Goal: Information Seeking & Learning: Understand process/instructions

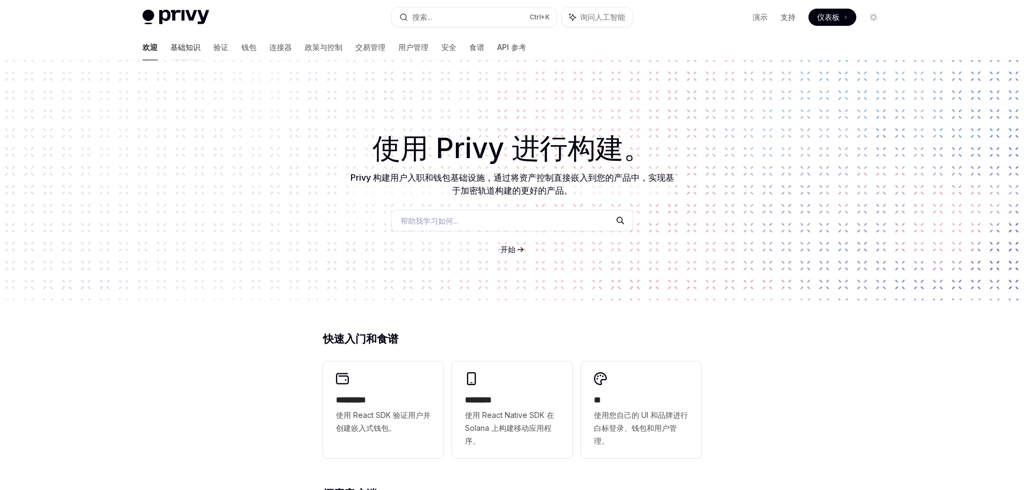
click at [170, 48] on font "基础知识" at bounding box center [185, 46] width 30 height 9
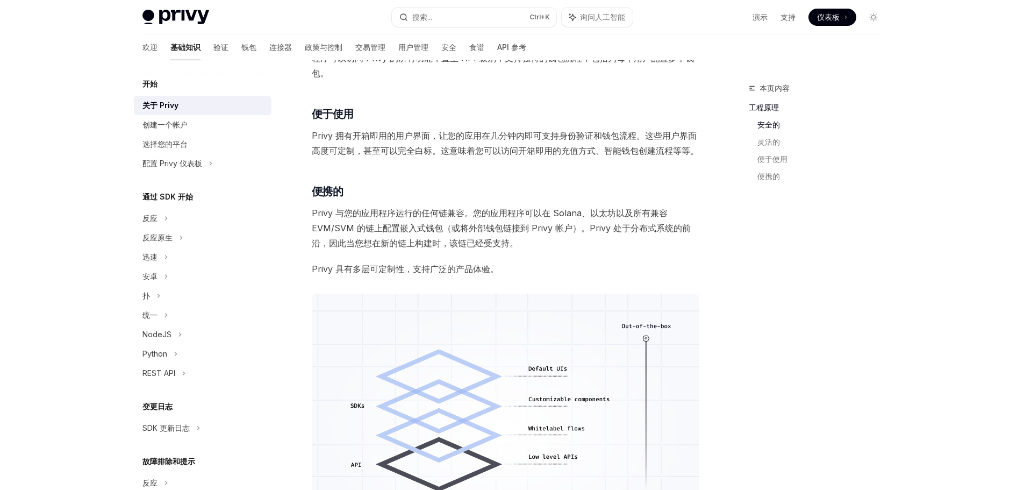
scroll to position [482, 0]
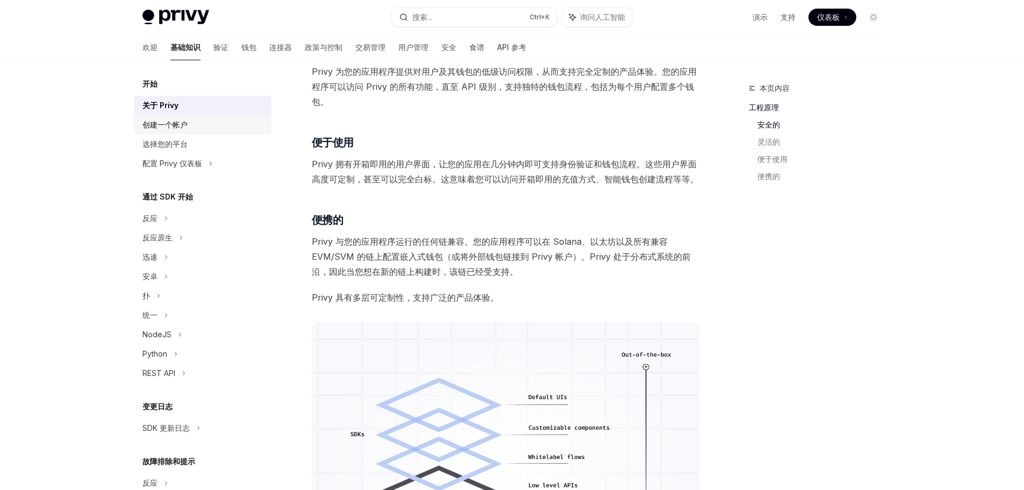
click at [187, 126] on font "创建一个帐户" at bounding box center [164, 124] width 45 height 9
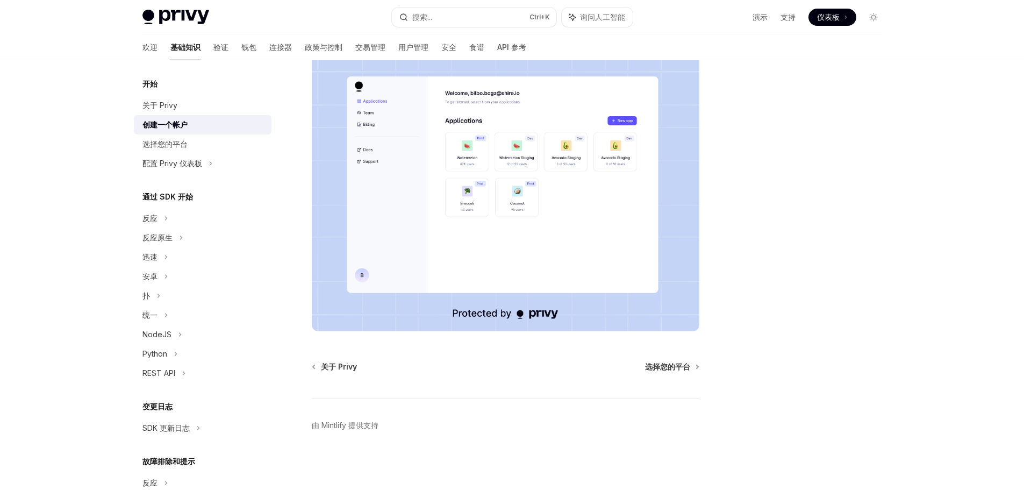
scroll to position [170, 0]
click at [176, 142] on font "选择您的平台" at bounding box center [164, 143] width 45 height 9
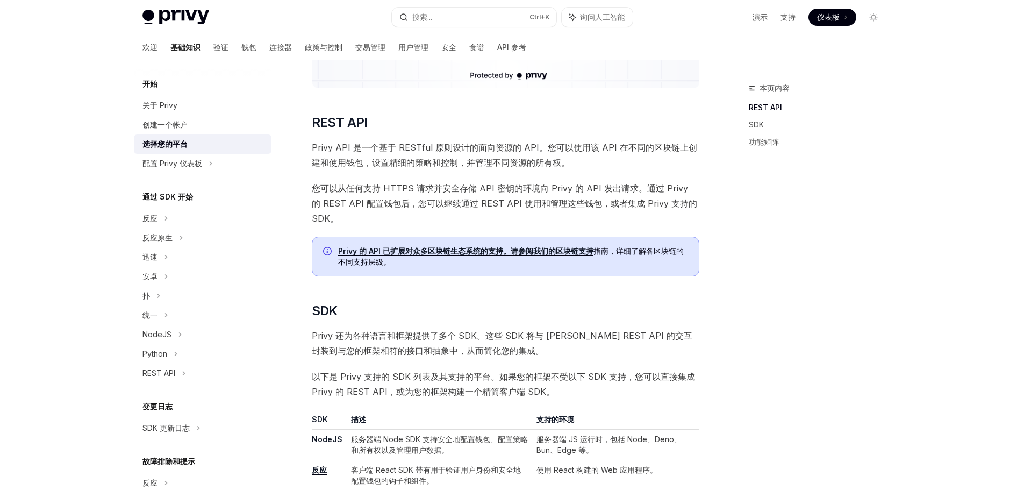
scroll to position [269, 0]
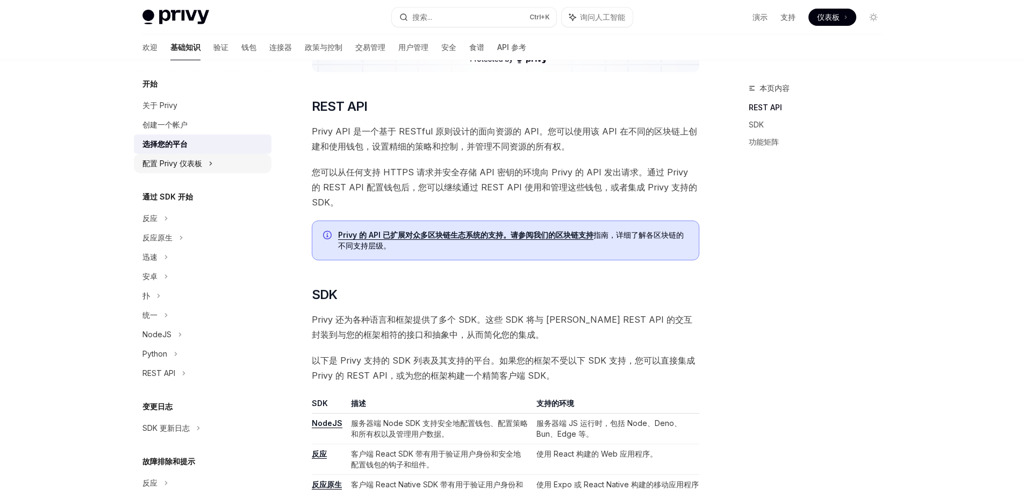
click at [190, 164] on font "配置 Privy 仪表板" at bounding box center [172, 163] width 60 height 9
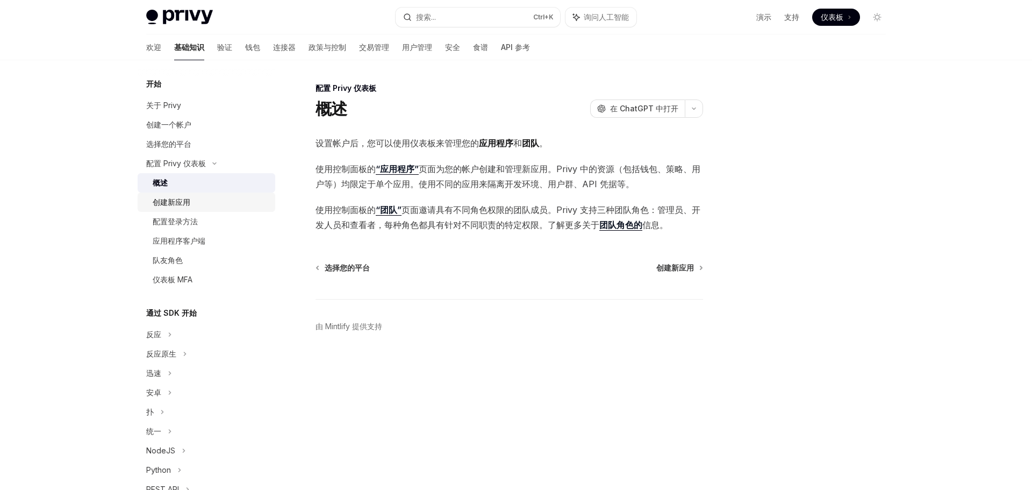
click at [183, 203] on font "创建新应用" at bounding box center [172, 201] width 38 height 9
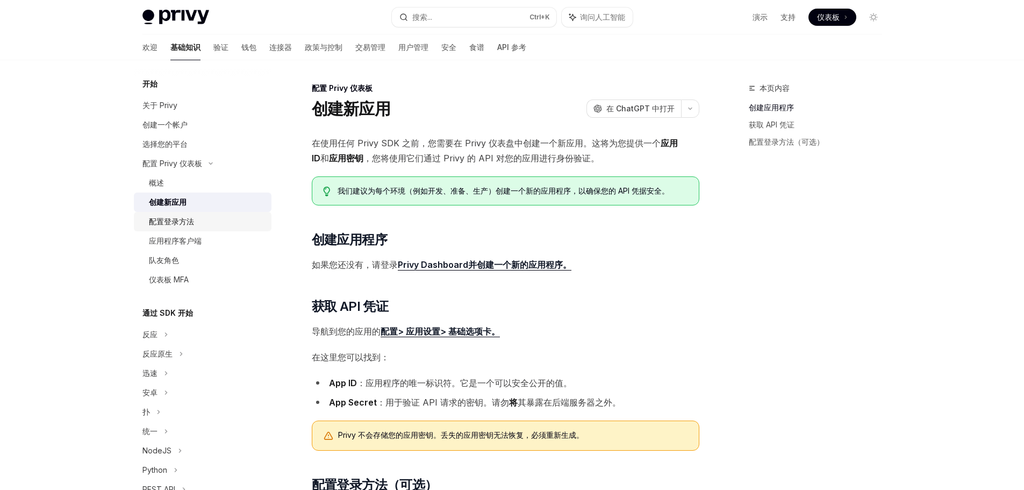
click at [195, 224] on div "配置登录方法" at bounding box center [207, 221] width 116 height 13
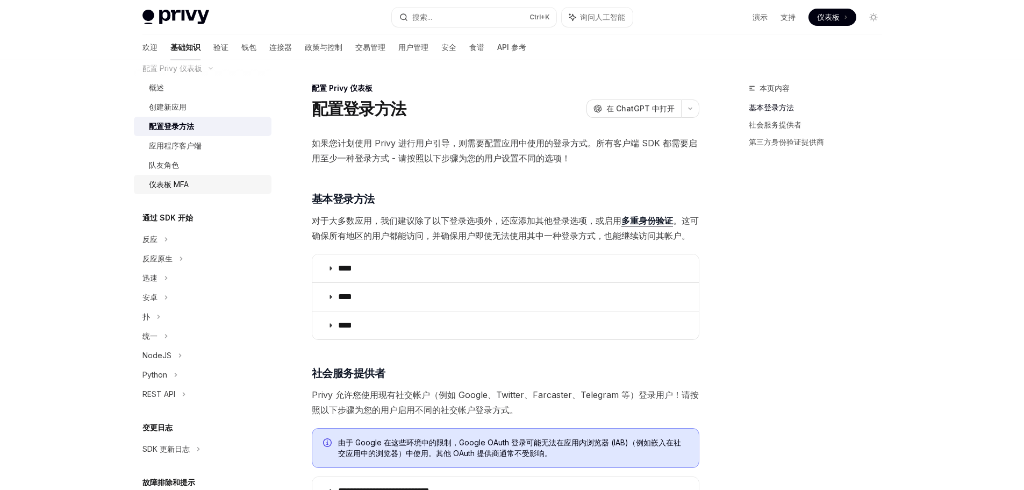
scroll to position [108, 0]
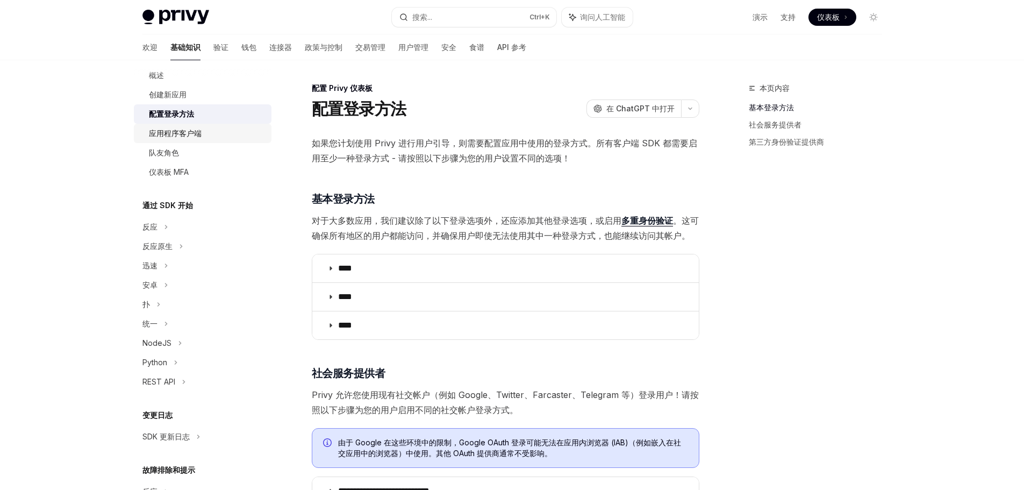
click at [164, 128] on font "应用程序客户端" at bounding box center [175, 132] width 53 height 9
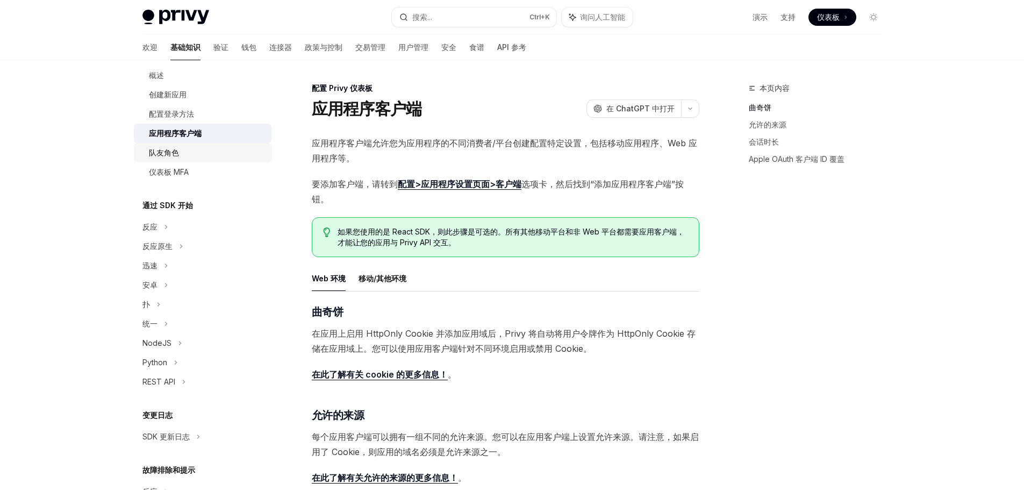
click at [178, 153] on font "队友角色" at bounding box center [164, 152] width 30 height 9
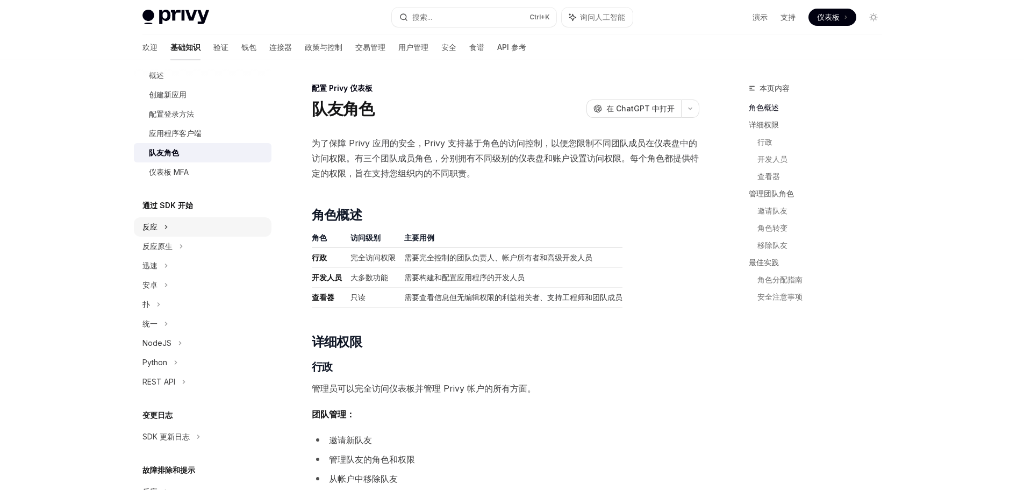
click at [170, 228] on div "反应" at bounding box center [203, 226] width 138 height 19
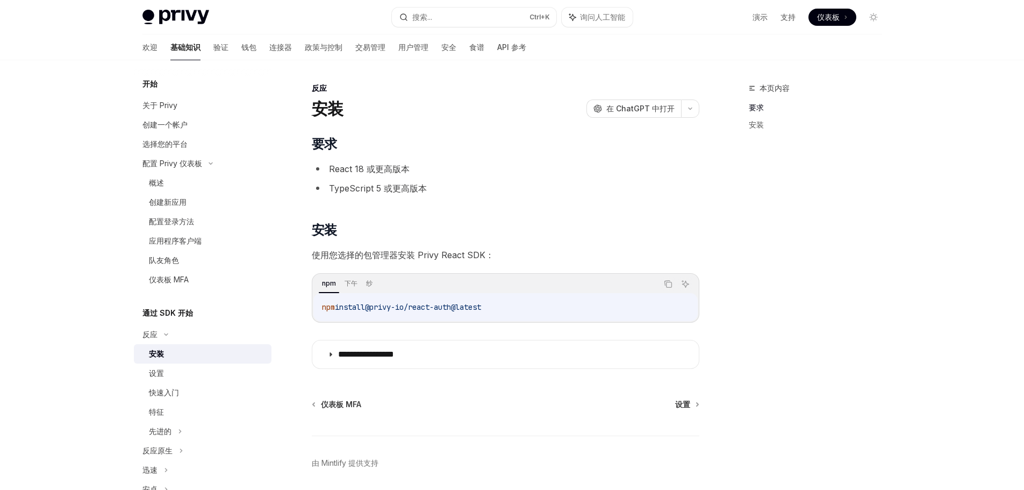
click at [155, 7] on div "Privy Docs 主页 搜索... Ctrl +K 询问人工智能 演示 支持 仪表板 仪表板 搜索..." at bounding box center [512, 17] width 740 height 34
click at [157, 13] on img at bounding box center [175, 17] width 67 height 15
type textarea "*"
